Goal: Entertainment & Leisure: Consume media (video, audio)

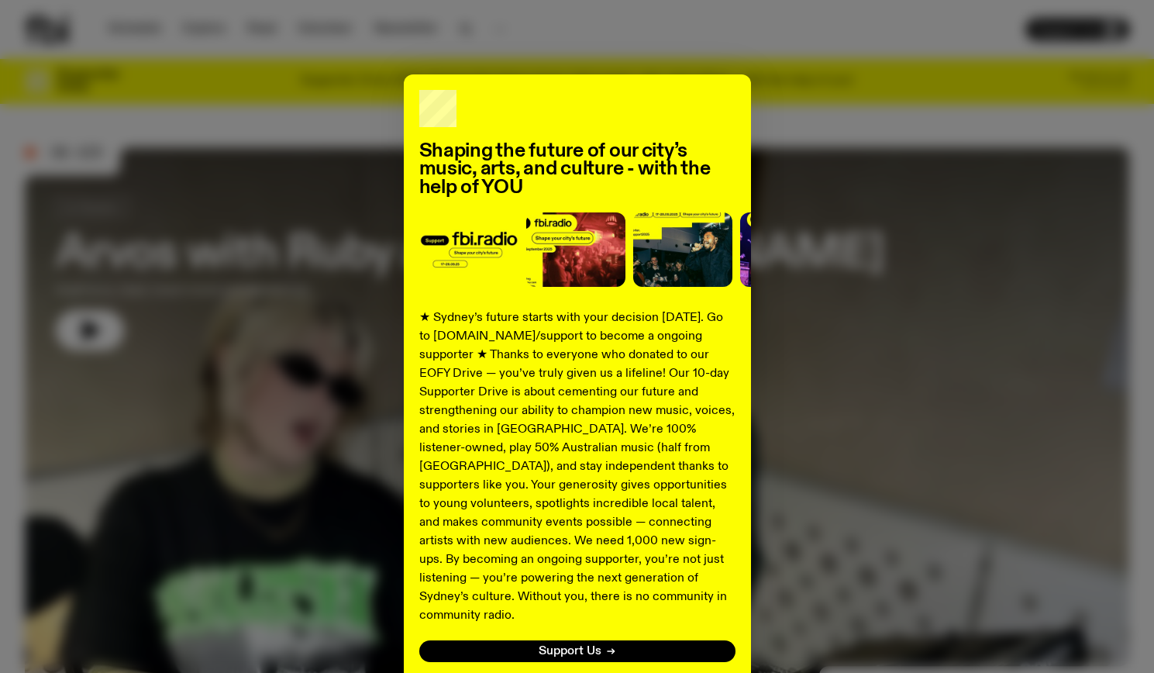
click at [121, 26] on div "Shaping the future of our city’s music, arts, and culture - with the help of YO…" at bounding box center [577, 336] width 1154 height 673
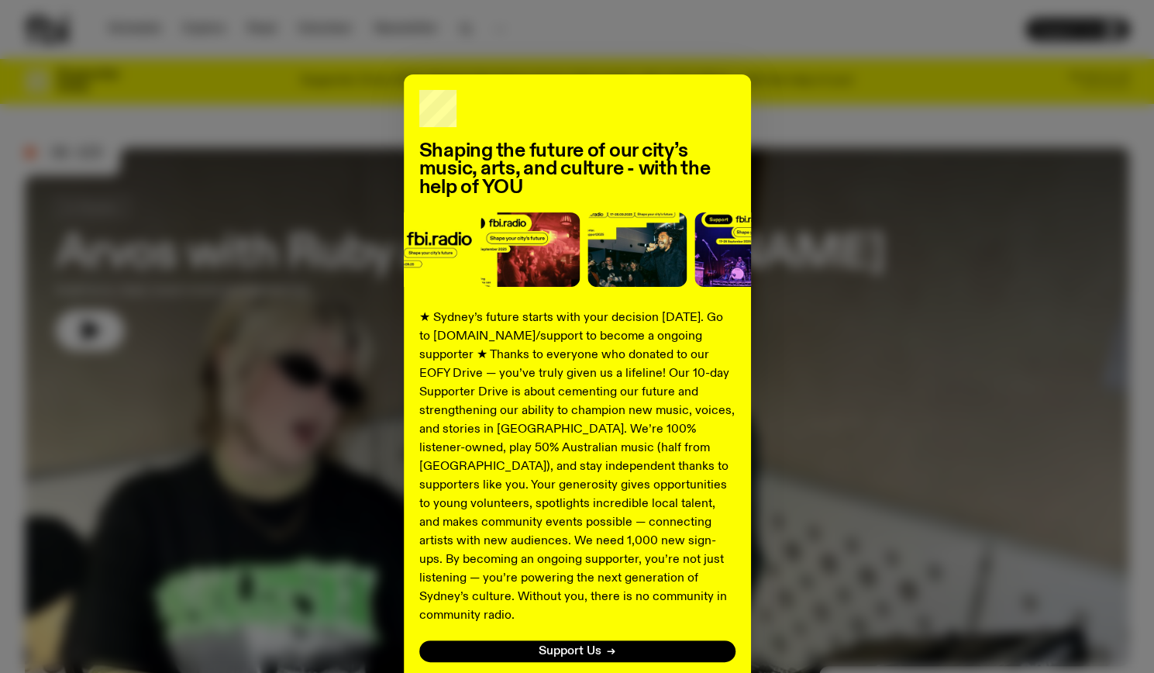
scroll to position [94, 0]
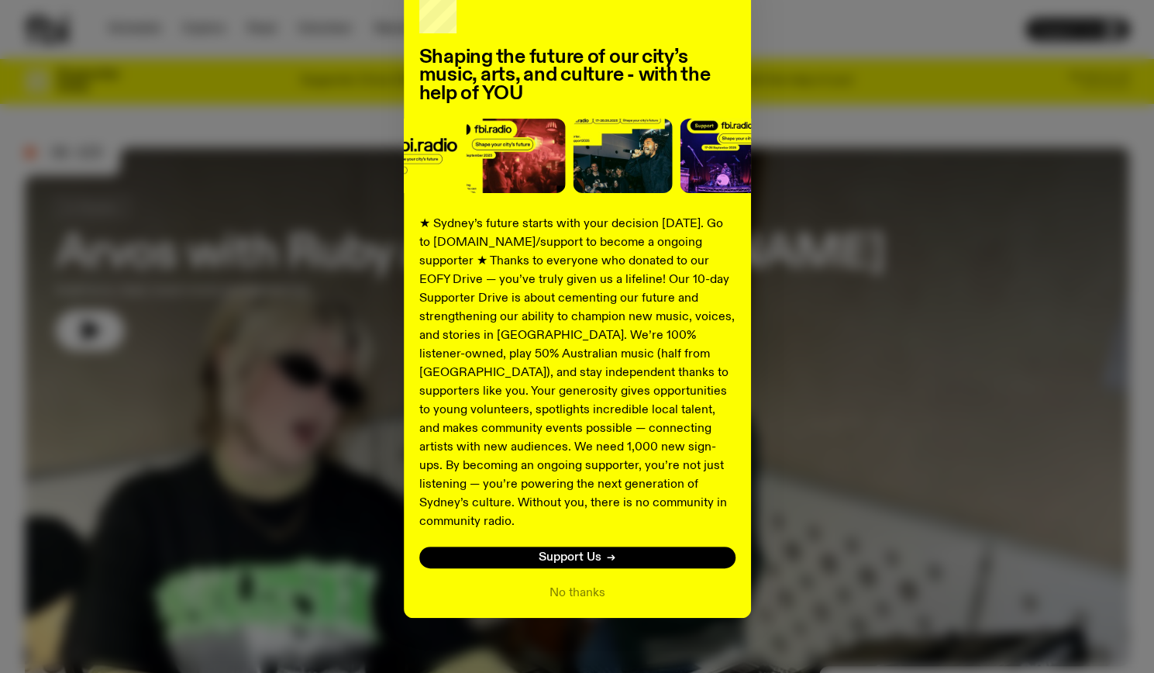
click at [574, 584] on button "No thanks" at bounding box center [578, 593] width 56 height 19
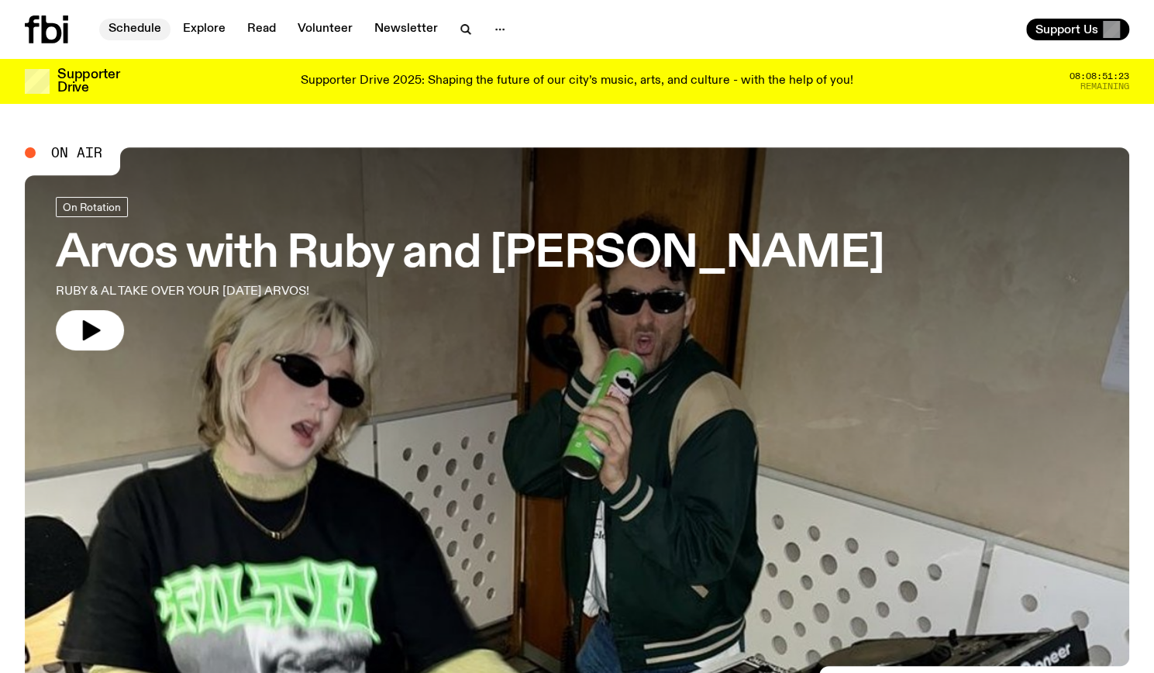
click at [129, 35] on link "Schedule" at bounding box center [134, 30] width 71 height 22
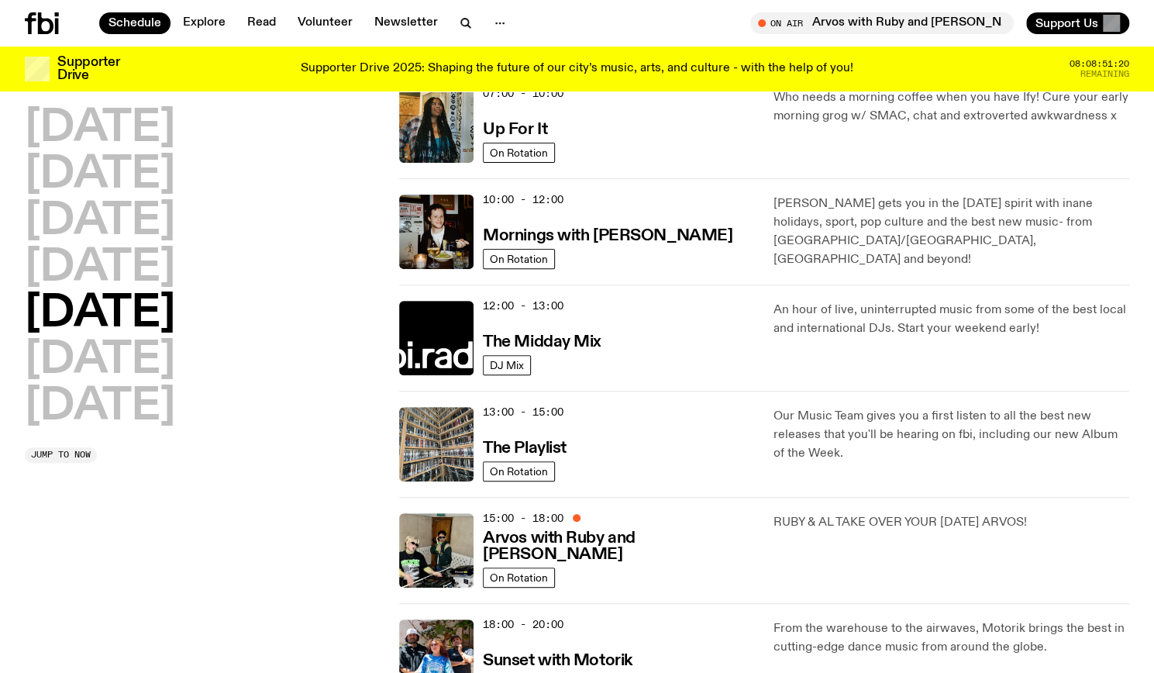
scroll to position [179, 0]
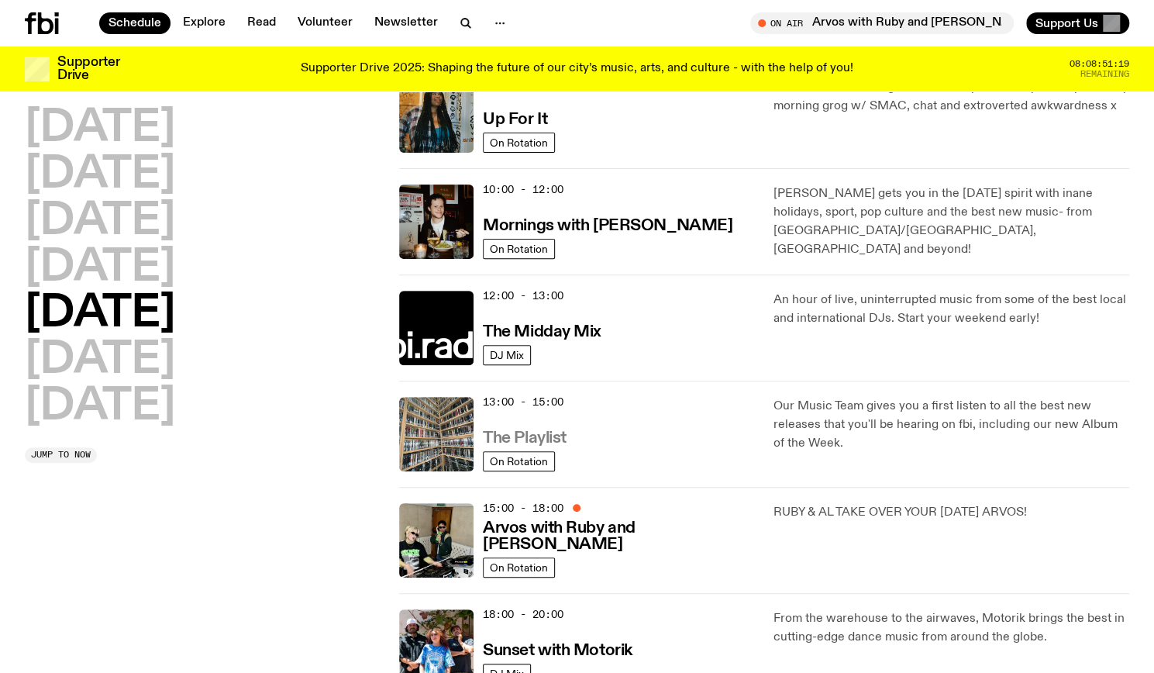
click at [528, 437] on h3 "The Playlist" at bounding box center [525, 438] width 84 height 16
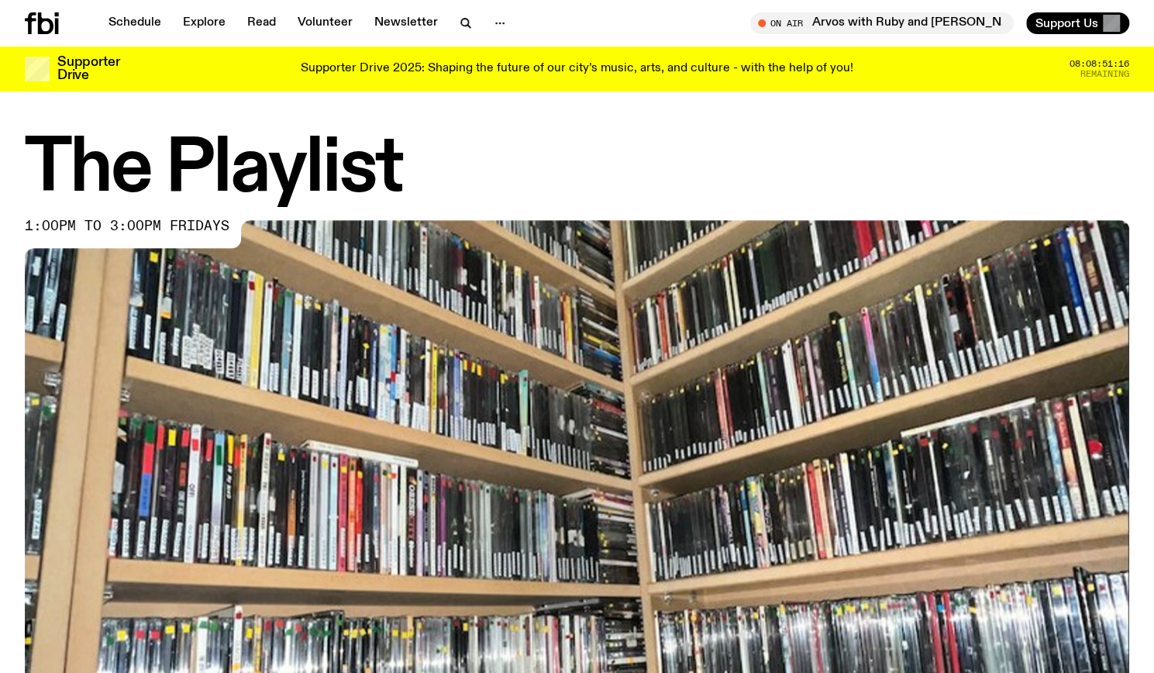
scroll to position [699, 0]
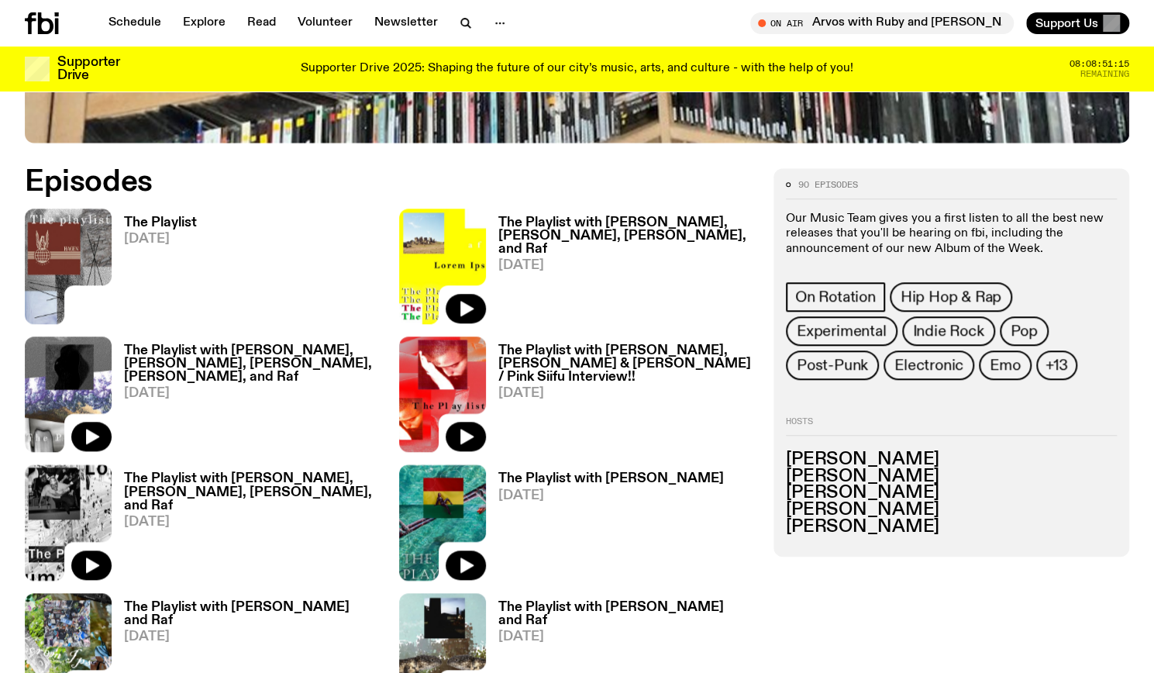
click at [185, 219] on h3 "The Playlist" at bounding box center [160, 222] width 73 height 13
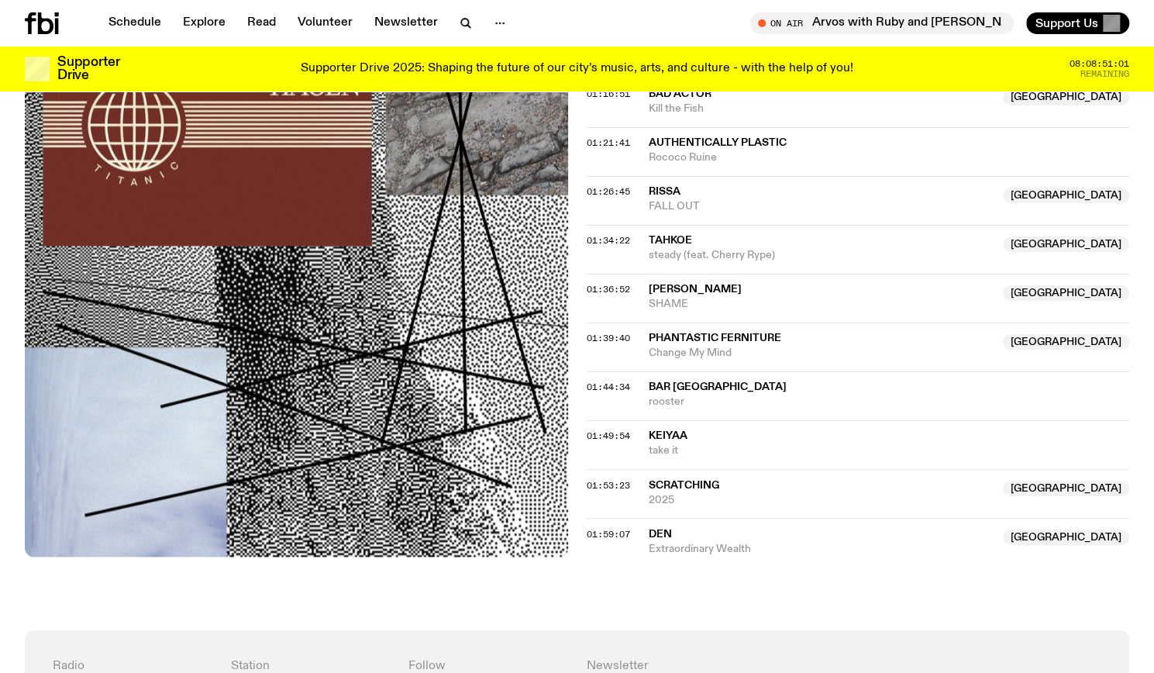
scroll to position [1278, 0]
